Goal: Task Accomplishment & Management: Complete application form

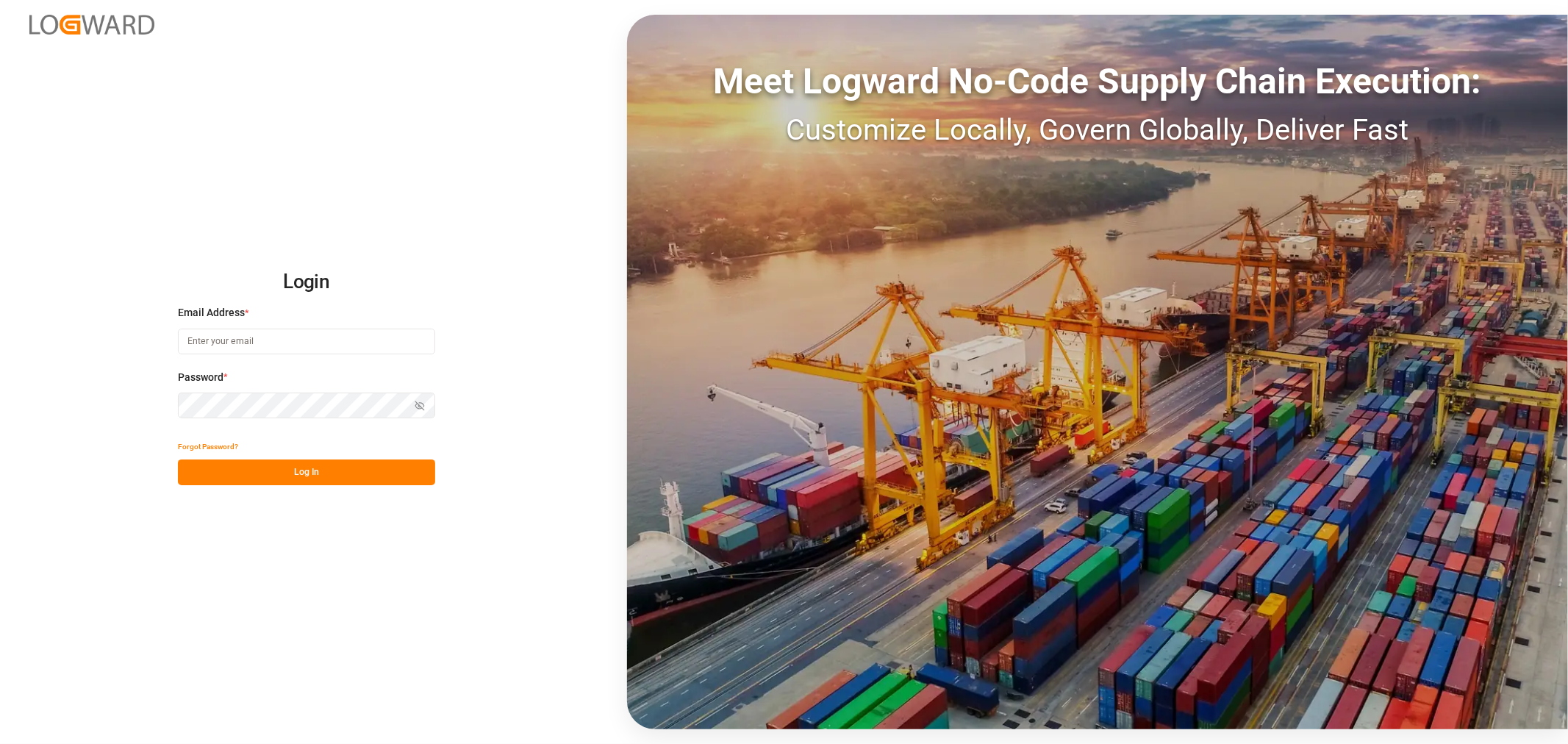
type input "[EMAIL_ADDRESS][DOMAIN_NAME]"
click at [353, 459] on button "Log In" at bounding box center [307, 472] width 257 height 26
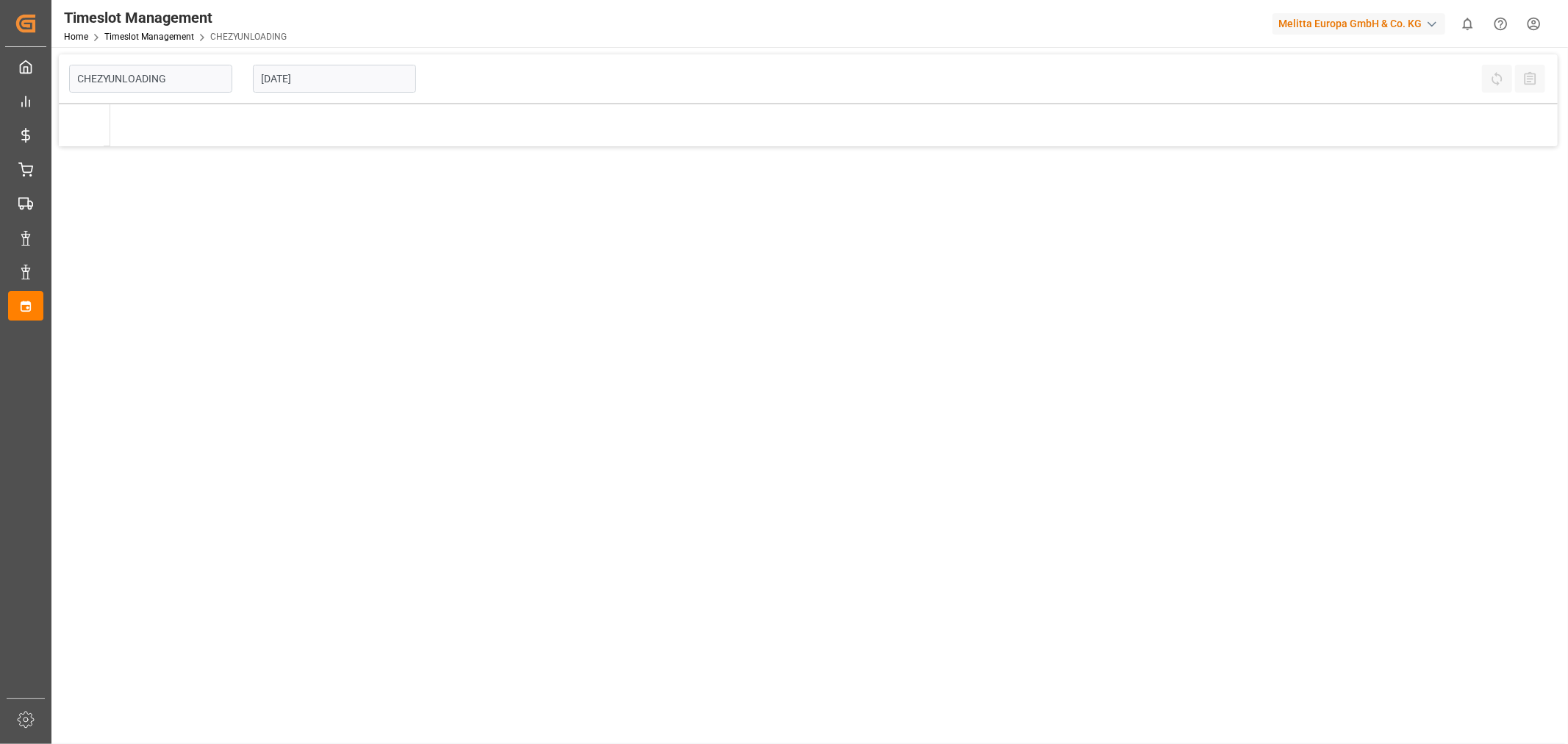
type input "Chezy Unloading"
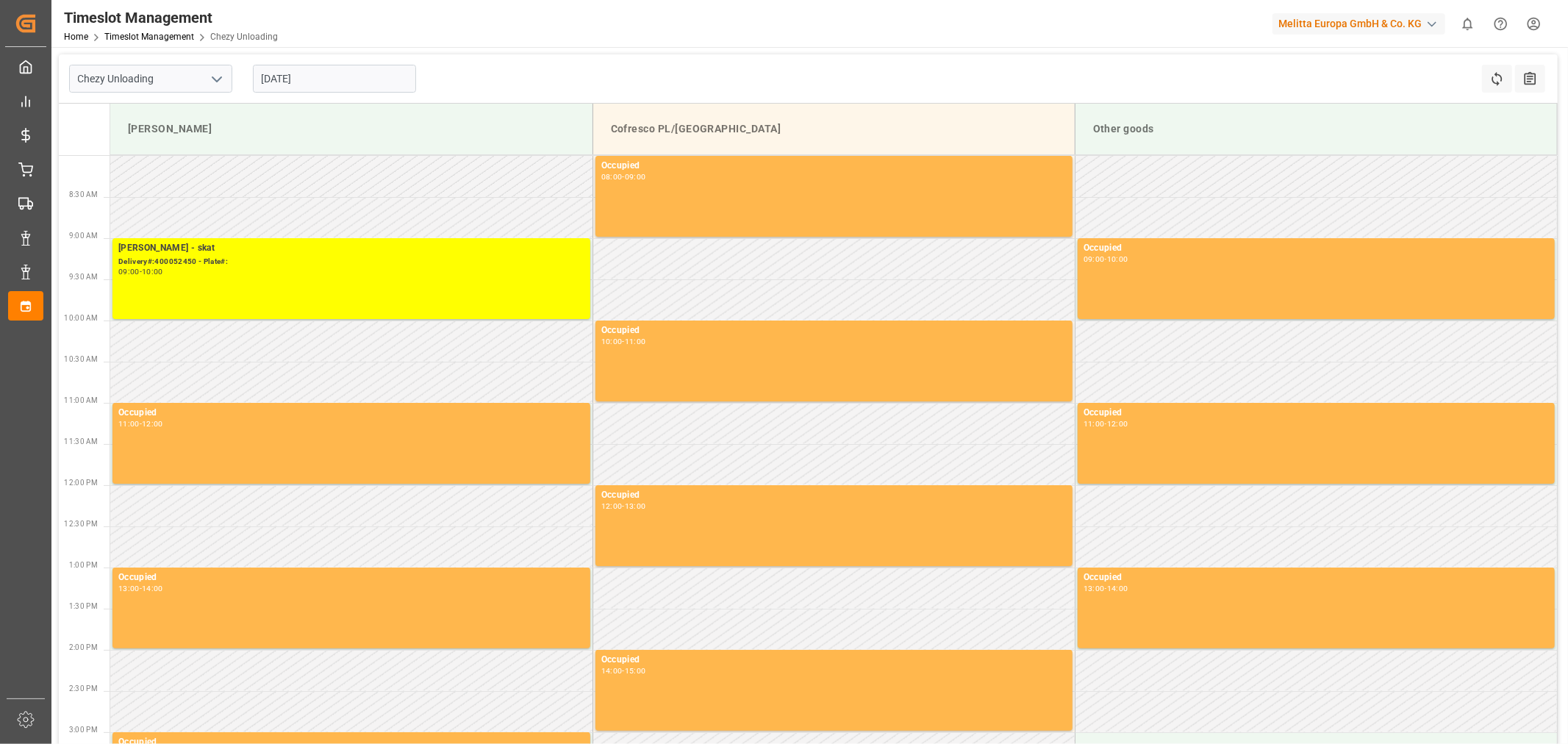
click at [309, 89] on input "[DATE]" at bounding box center [334, 78] width 163 height 28
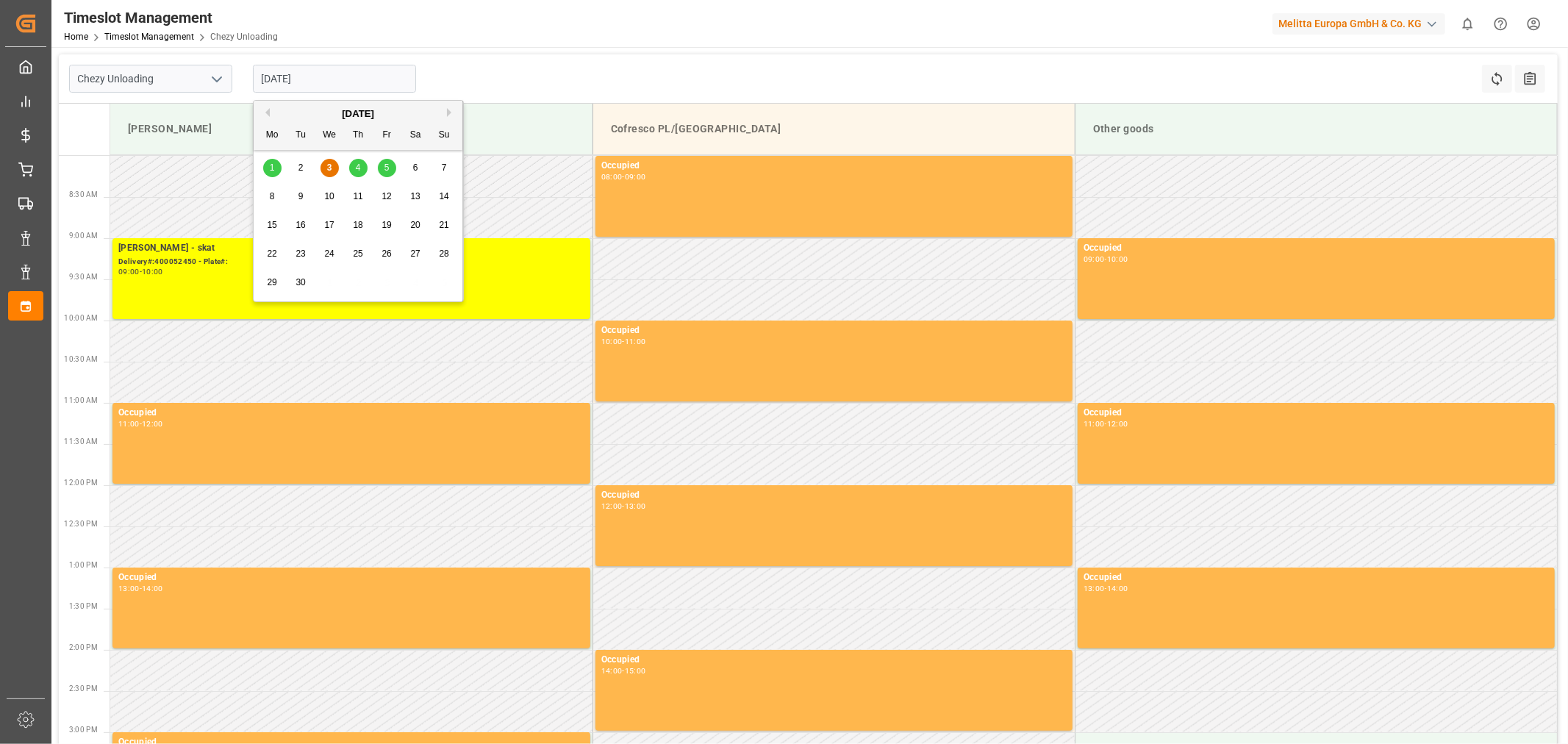
click at [361, 172] on div "4" at bounding box center [358, 168] width 19 height 18
type input "[DATE]"
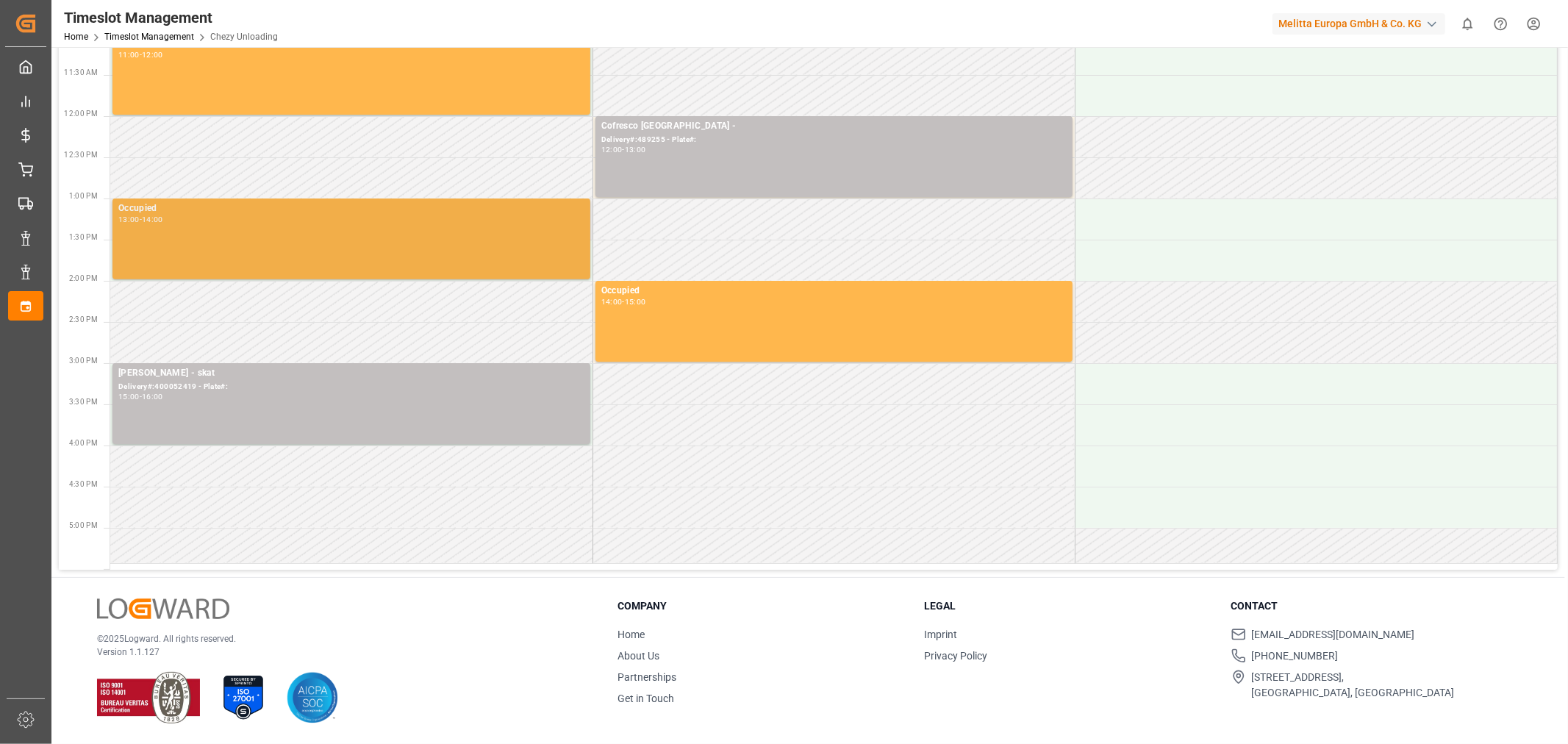
scroll to position [287, 0]
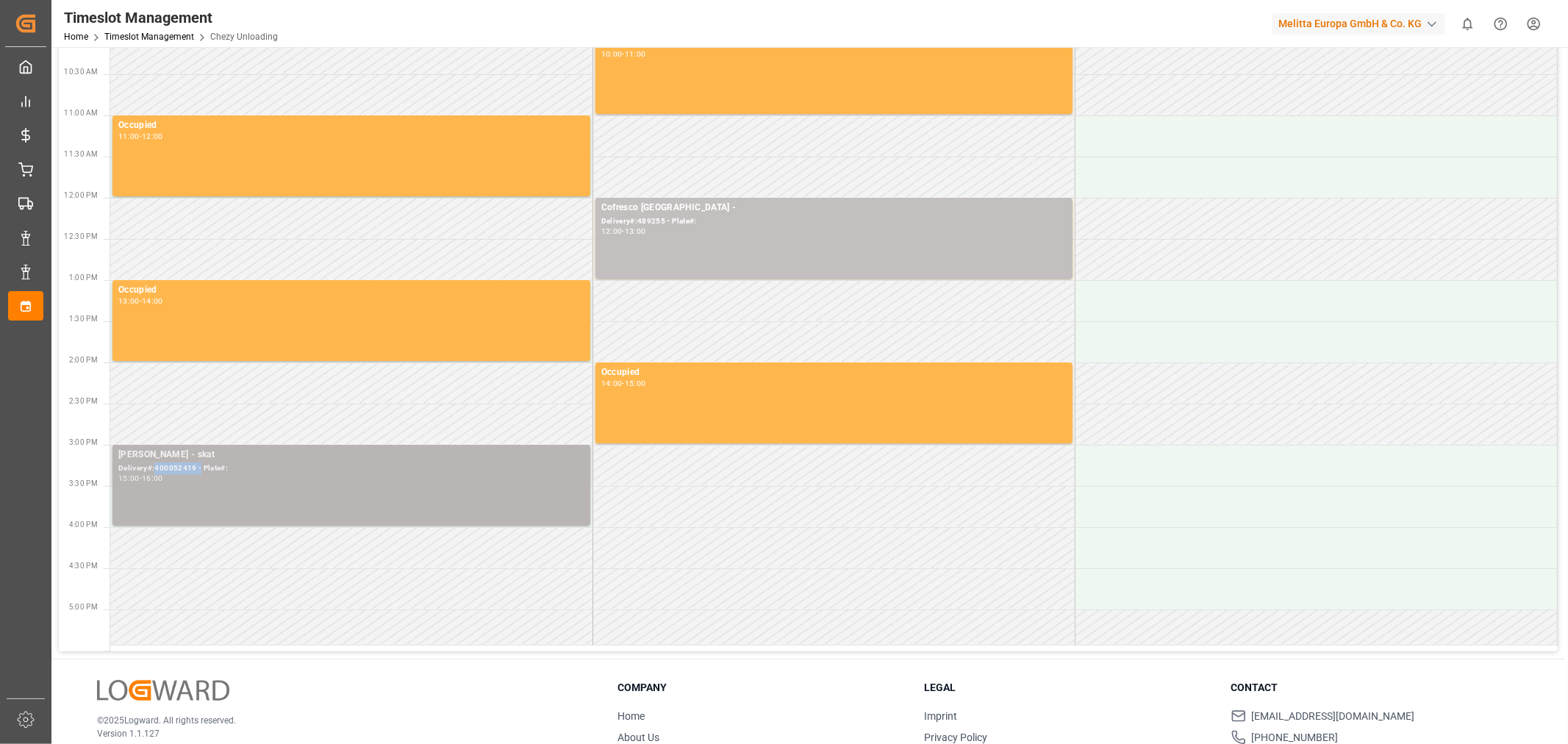
drag, startPoint x: 199, startPoint y: 469, endPoint x: 154, endPoint y: 467, distance: 45.0
click at [154, 467] on div "Delivery#:400052419 - Plate#:" at bounding box center [351, 469] width 466 height 13
copy div "400052419 -"
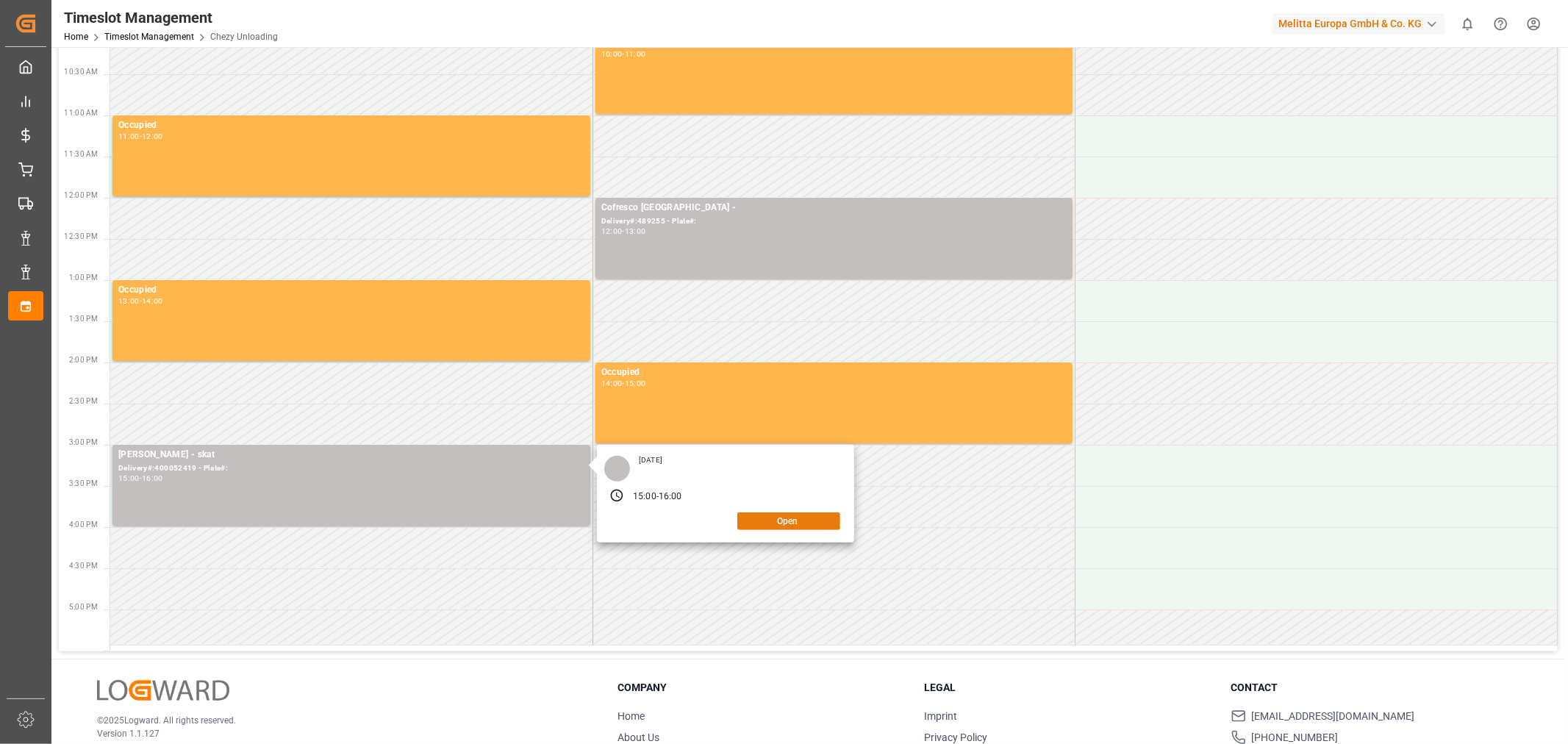
click at [784, 524] on button "Open" at bounding box center [789, 521] width 103 height 18
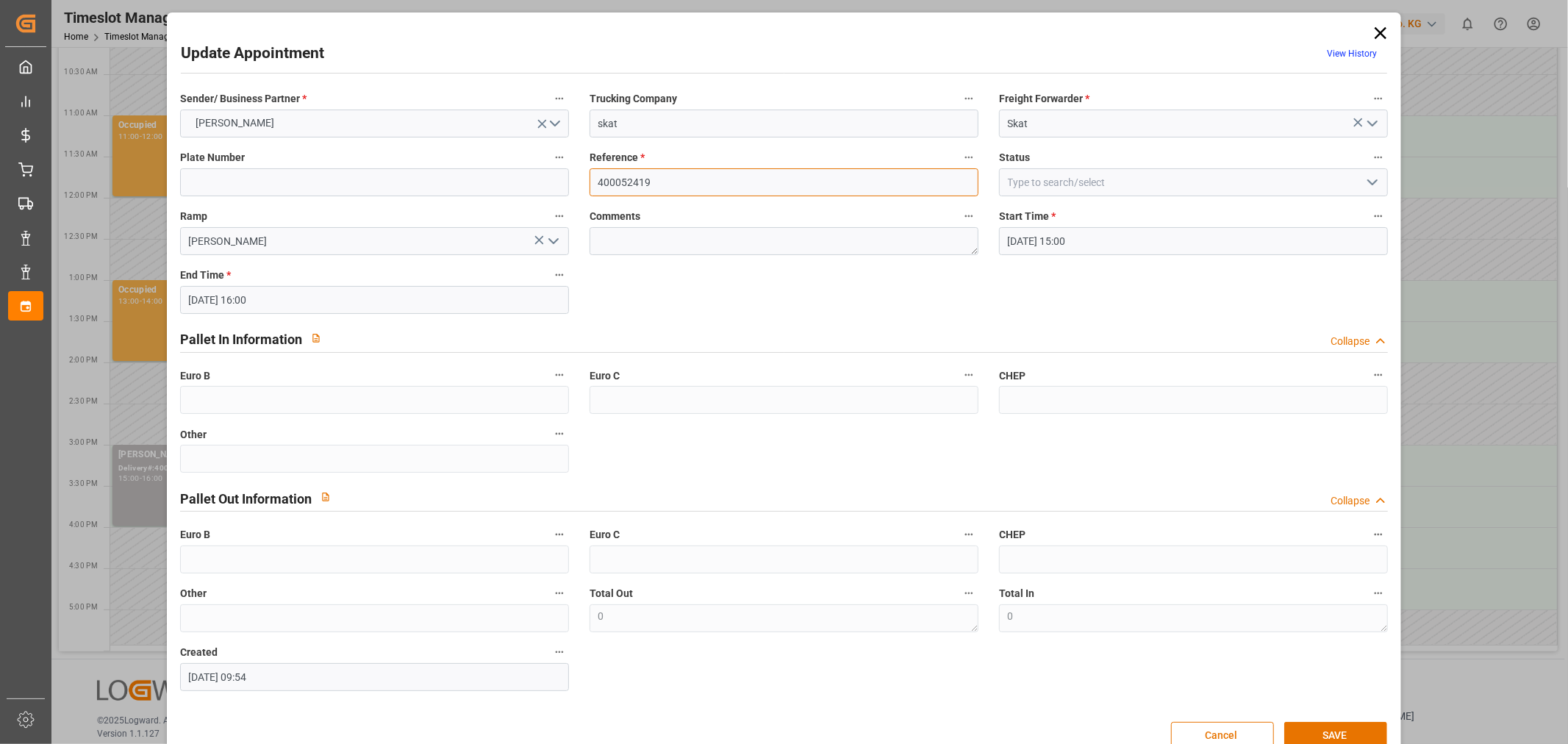
click at [693, 189] on input "400052419" at bounding box center [784, 182] width 389 height 28
click at [1380, 31] on icon at bounding box center [1381, 33] width 21 height 21
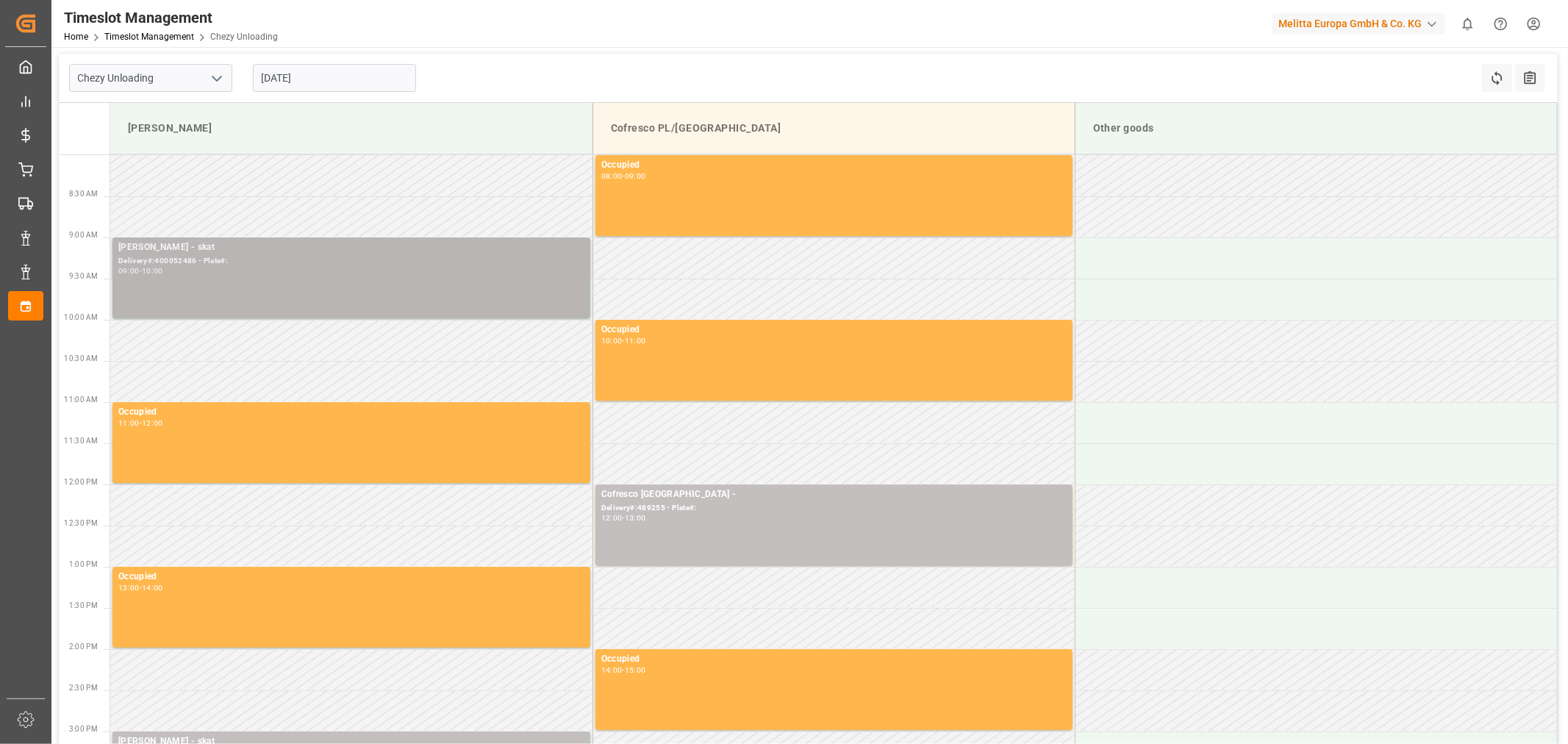
scroll to position [0, 0]
click at [338, 276] on div "09:00 - 10:00" at bounding box center [351, 273] width 466 height 8
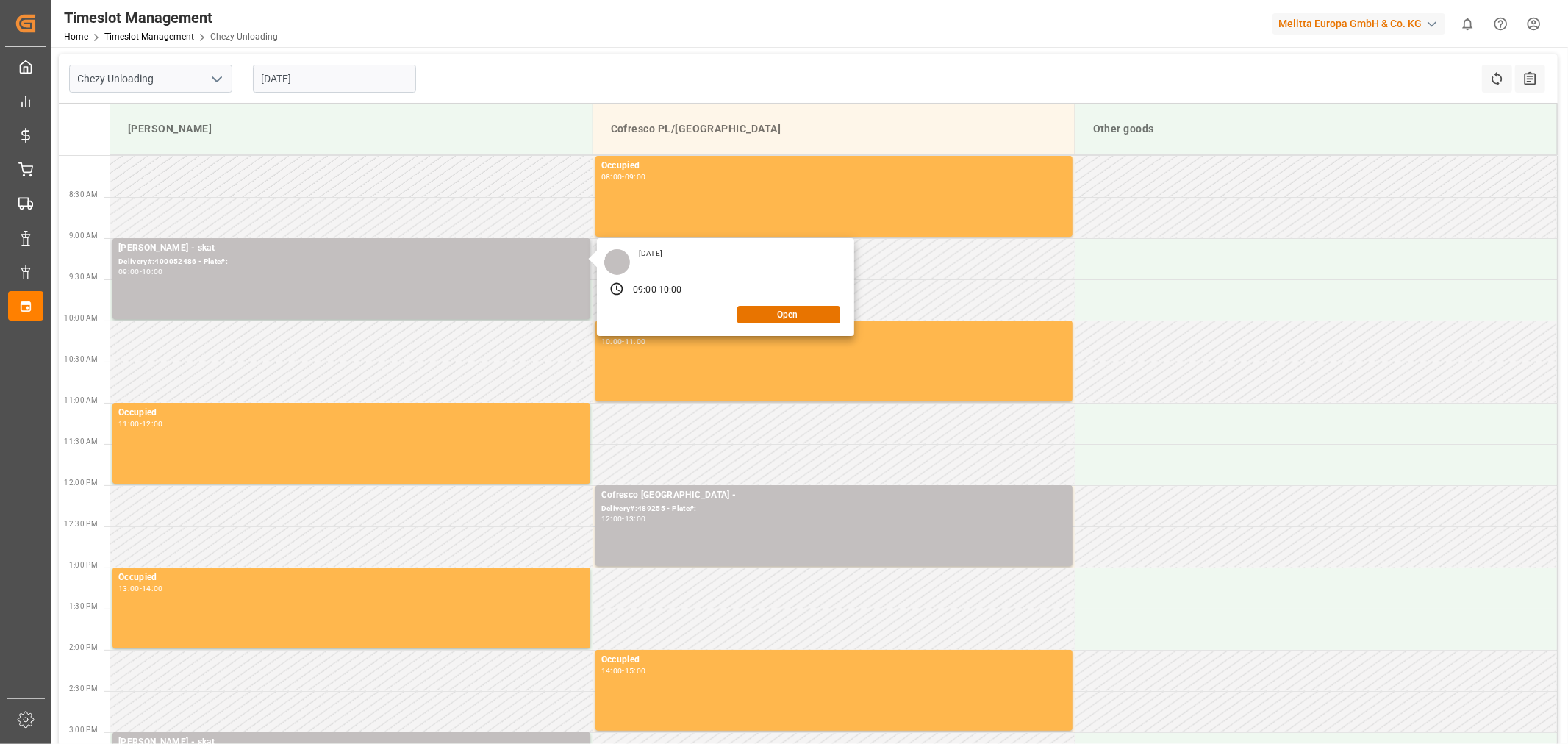
click at [788, 304] on div "[DATE] 09:00 - 10:00 Open" at bounding box center [726, 287] width 257 height 98
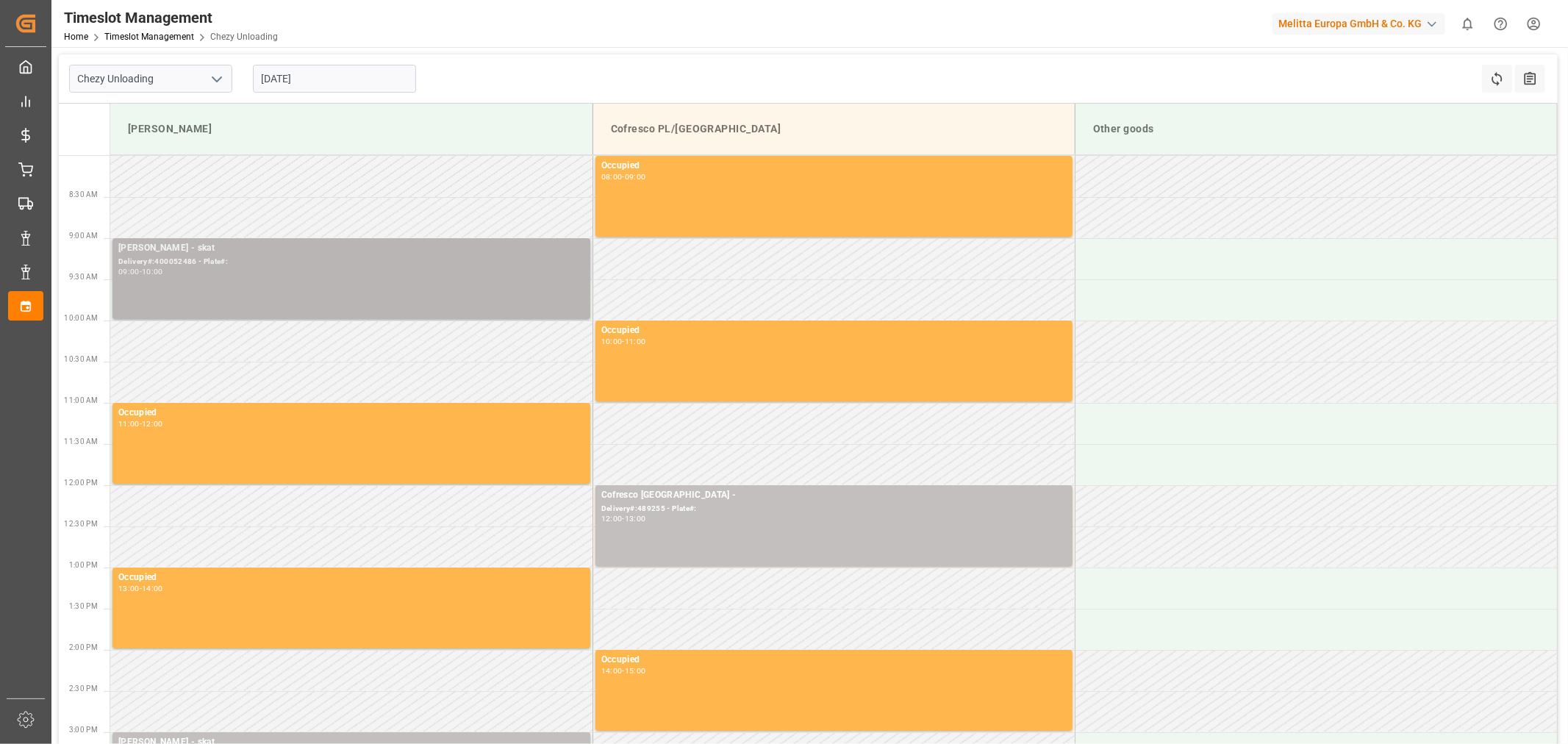
click at [501, 281] on div "[PERSON_NAME] - skat Delivery#:400052486 - Plate#: 09:00 - 10:00" at bounding box center [351, 278] width 466 height 75
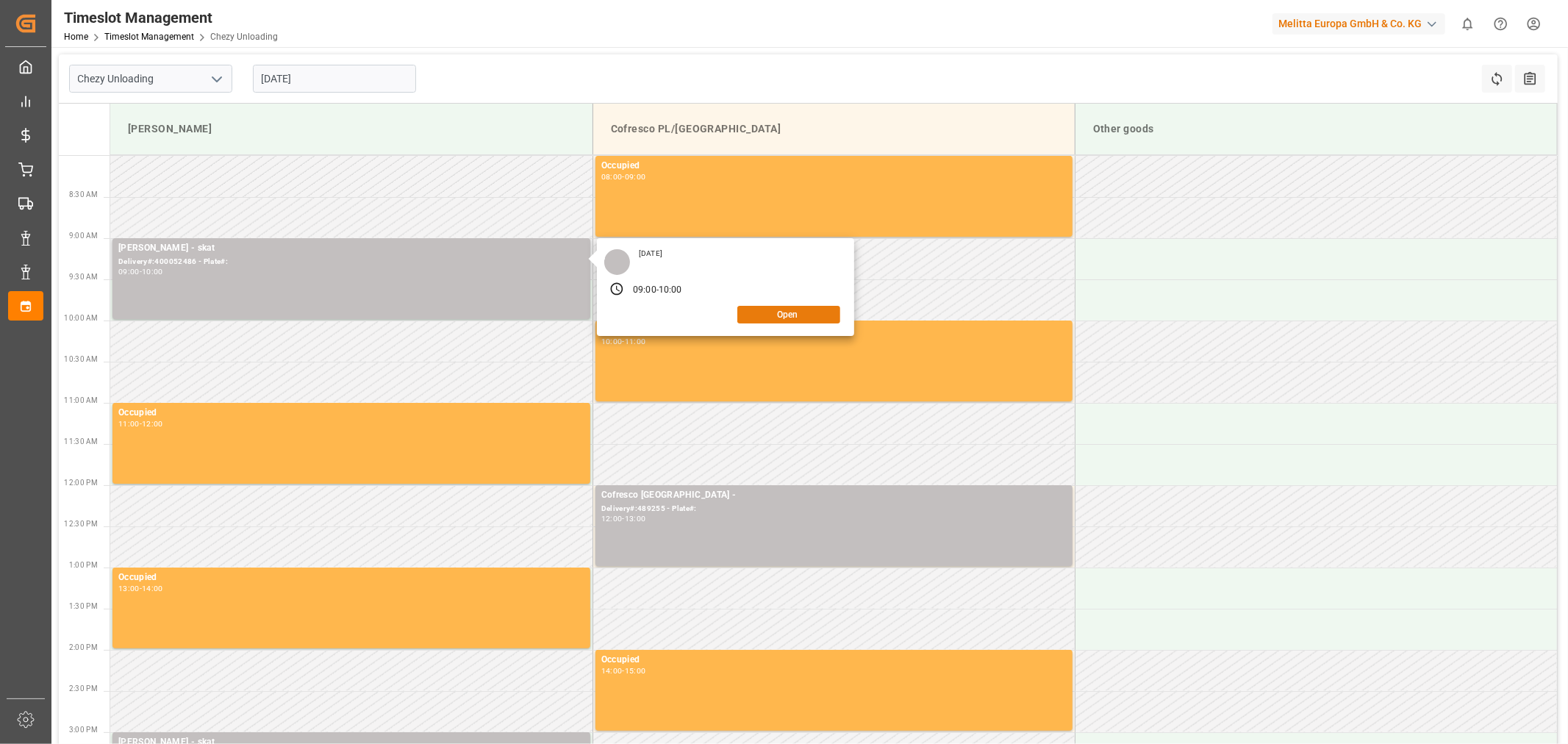
click at [800, 317] on button "Open" at bounding box center [789, 314] width 103 height 18
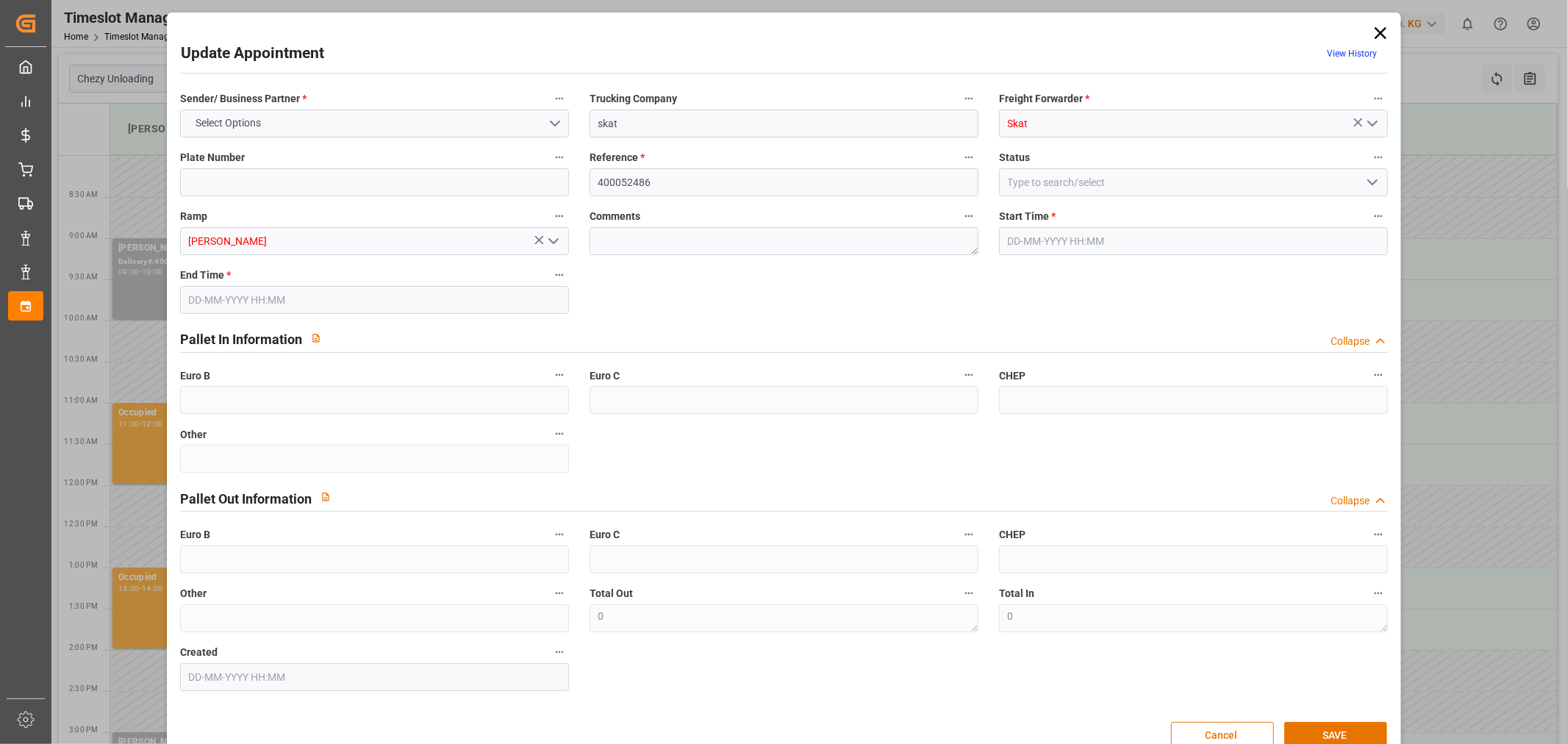
type input "[DATE] 09:00"
type input "[DATE] 10:00"
type input "[DATE] 09:50"
click at [713, 181] on input "400052486" at bounding box center [784, 182] width 389 height 28
paste input "400052419"
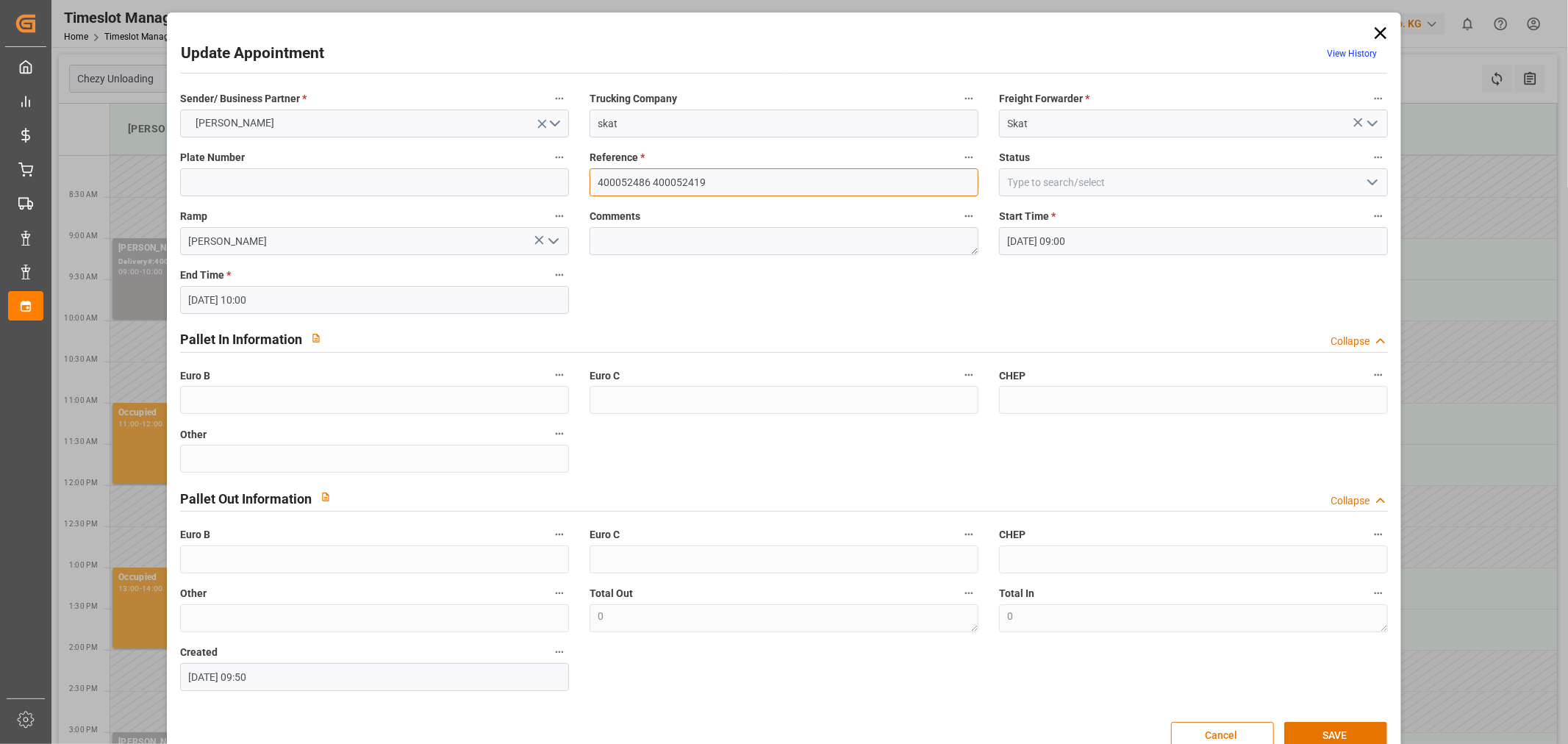
click at [647, 181] on input "400052486 400052419" at bounding box center [784, 182] width 389 height 28
drag, startPoint x: 651, startPoint y: 179, endPoint x: 459, endPoint y: 179, distance: 192.0
click at [459, 179] on div "Sender/ Business Partner * [PERSON_NAME] Trucking Company skat Freight Forwarde…" at bounding box center [784, 389] width 1229 height 612
type input "400052419"
click at [1332, 729] on button "SAVE" at bounding box center [1335, 735] width 103 height 28
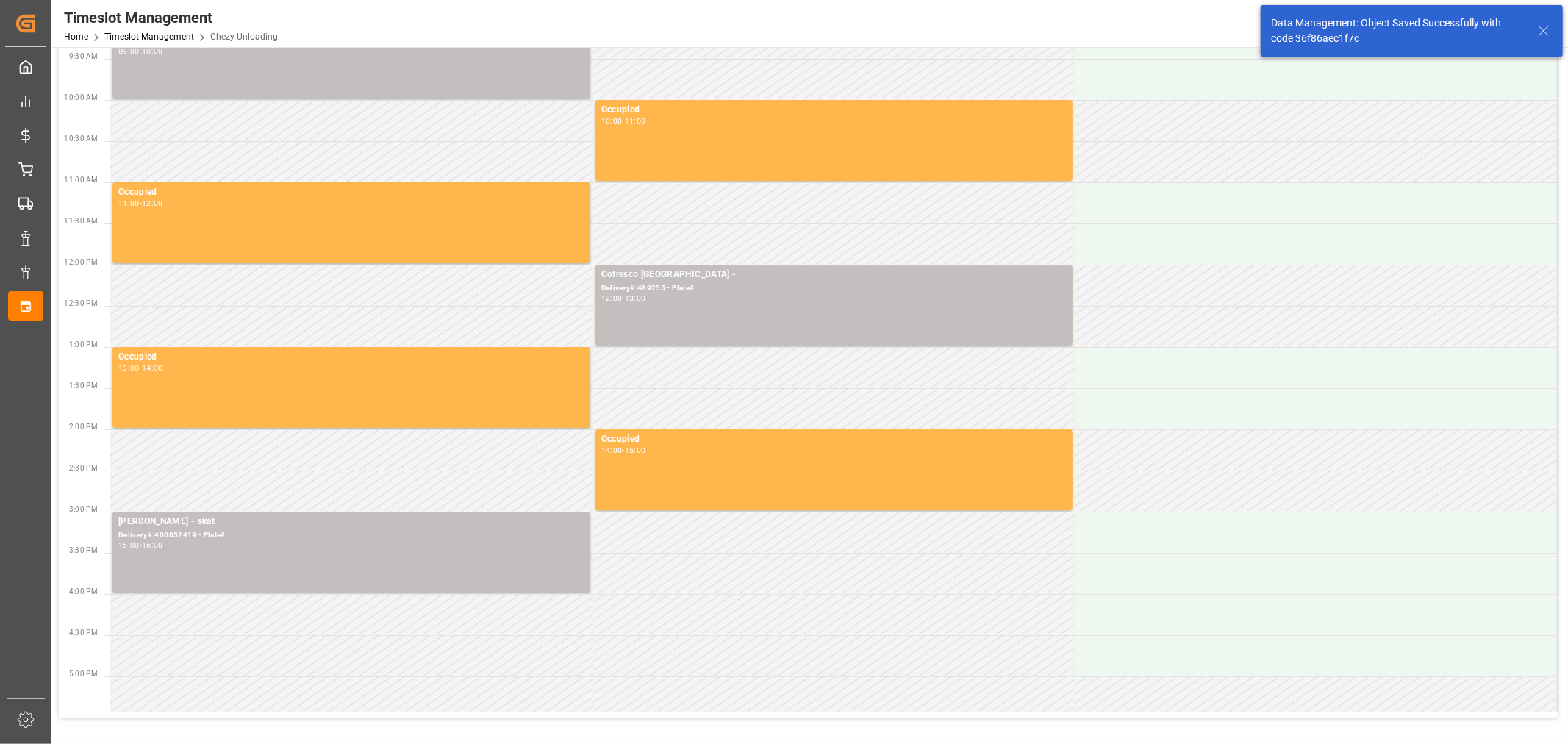
scroll to position [369, 0]
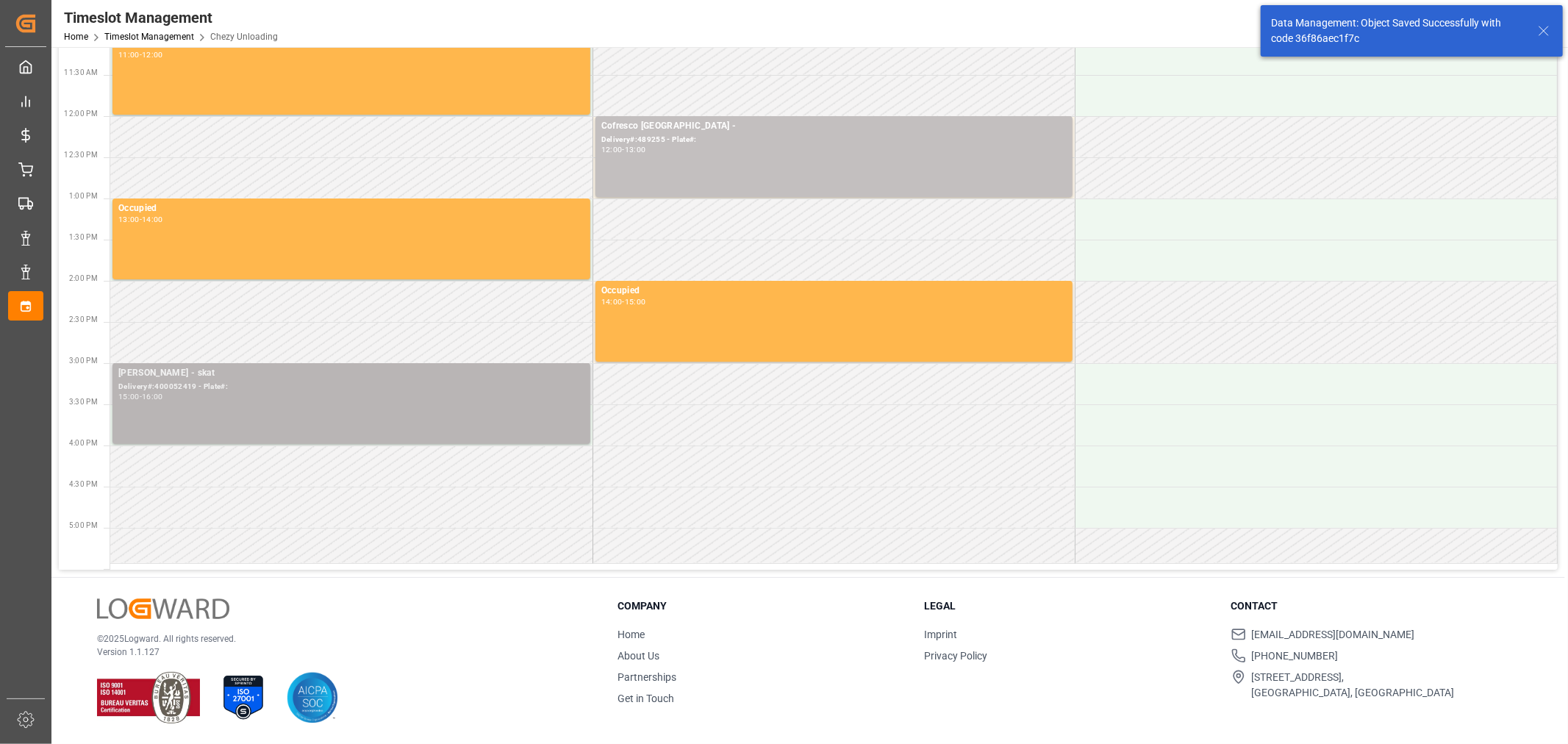
click at [282, 397] on div "15:00 - 16:00" at bounding box center [351, 397] width 466 height 8
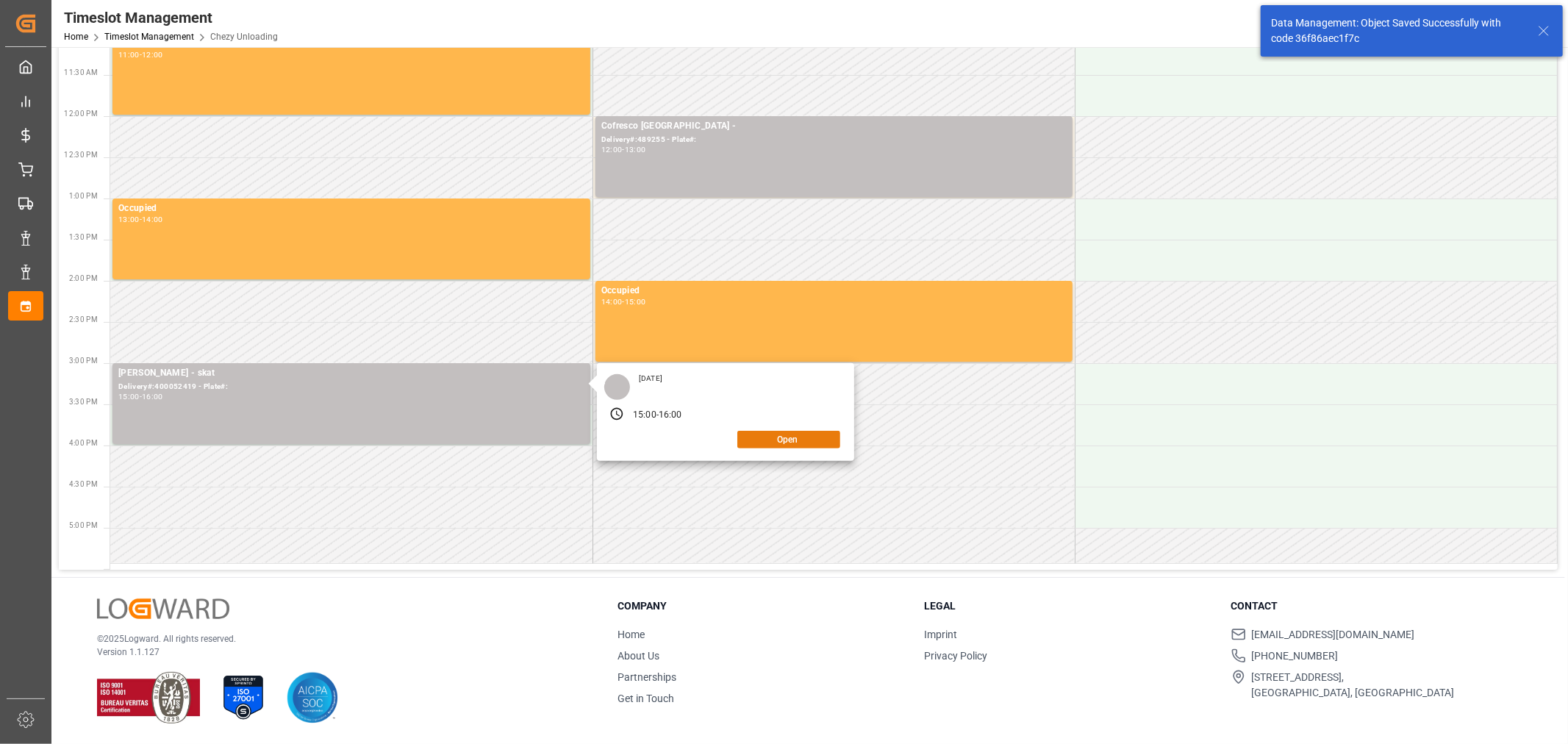
click at [818, 437] on button "Open" at bounding box center [789, 439] width 103 height 18
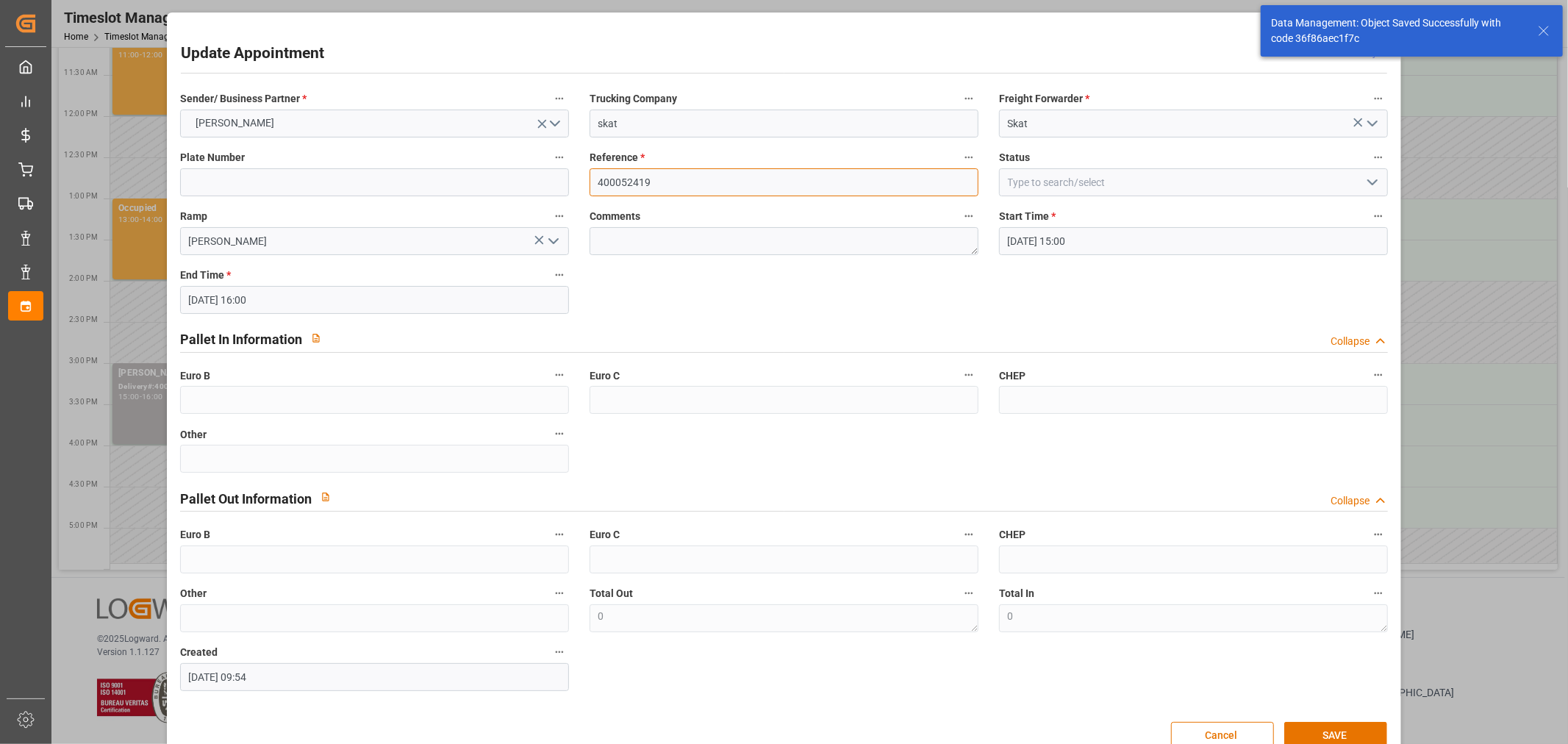
click at [681, 177] on input "400052419" at bounding box center [784, 182] width 389 height 28
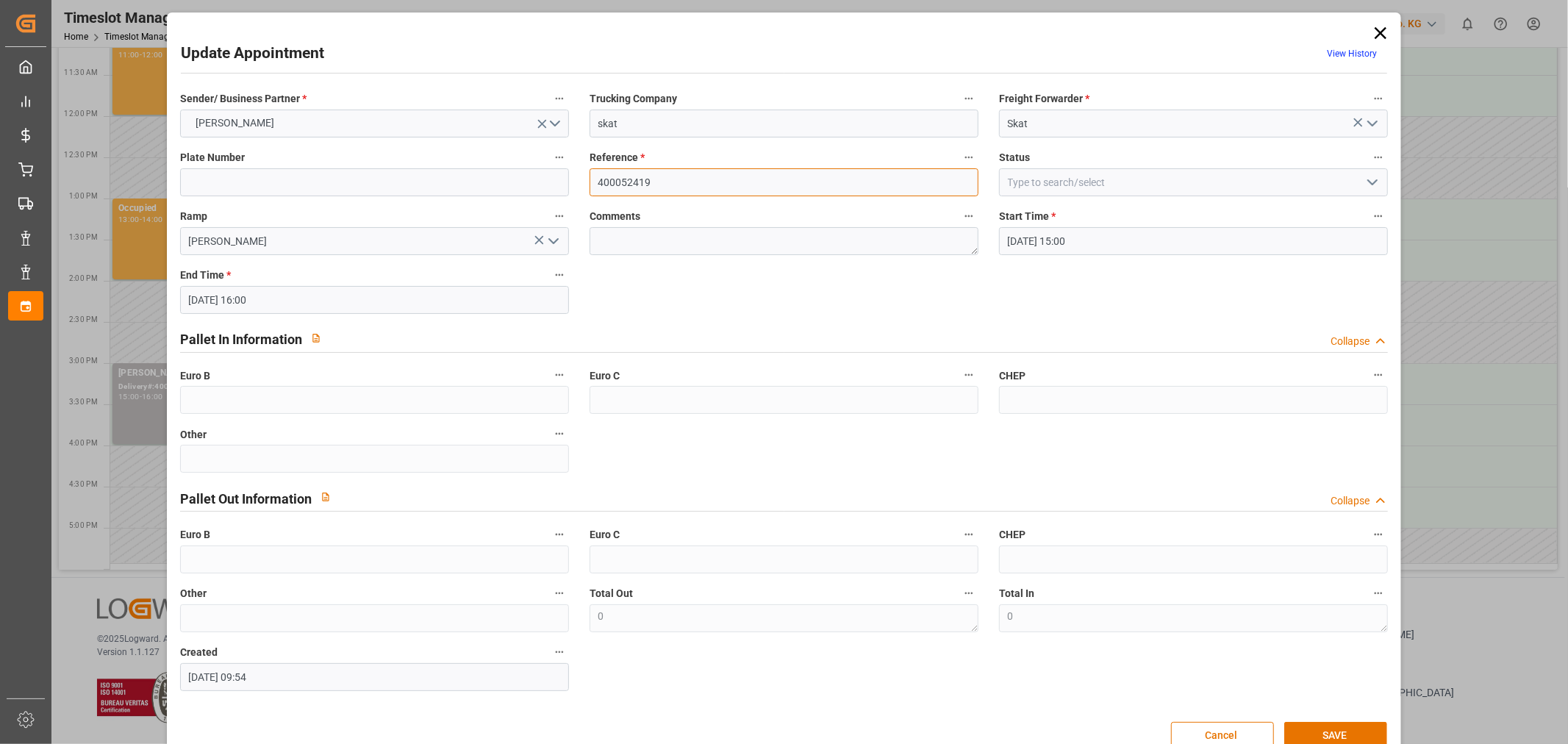
paste input "400052486"
drag, startPoint x: 652, startPoint y: 179, endPoint x: 0, endPoint y: 193, distance: 652.2
click at [0, 193] on body "Created by potrace 1.15, written by [PERSON_NAME] [DATE]-[DATE] Created by potr…" at bounding box center [784, 372] width 1568 height 744
type input "400052486"
click at [1348, 729] on button "SAVE" at bounding box center [1335, 735] width 103 height 28
